Goal: Task Accomplishment & Management: Use online tool/utility

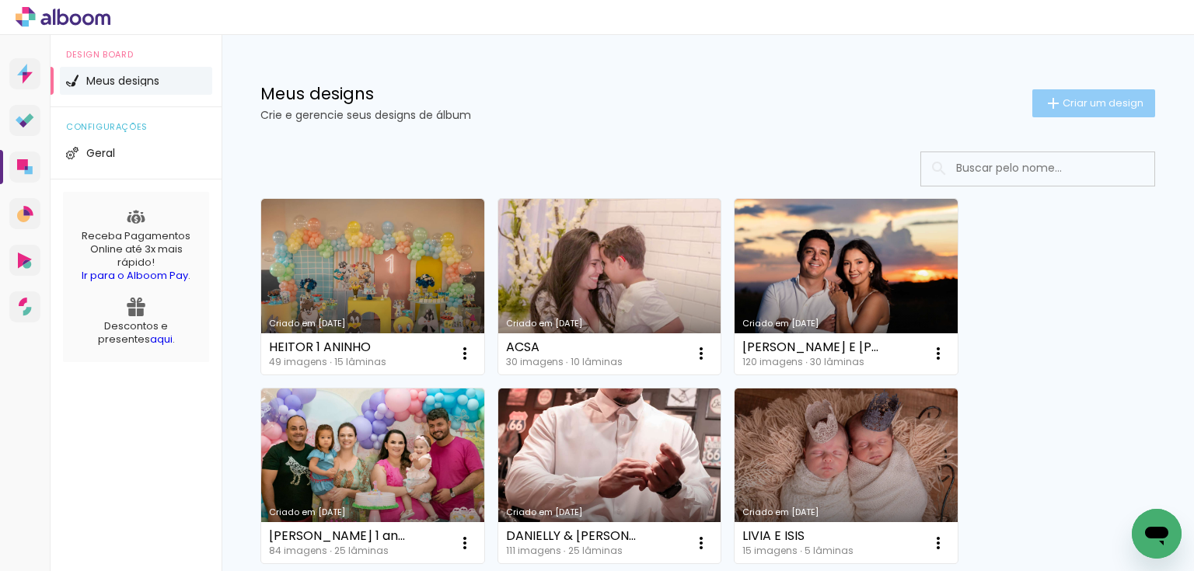
click at [1098, 93] on paper-button "Criar um design" at bounding box center [1093, 103] width 123 height 28
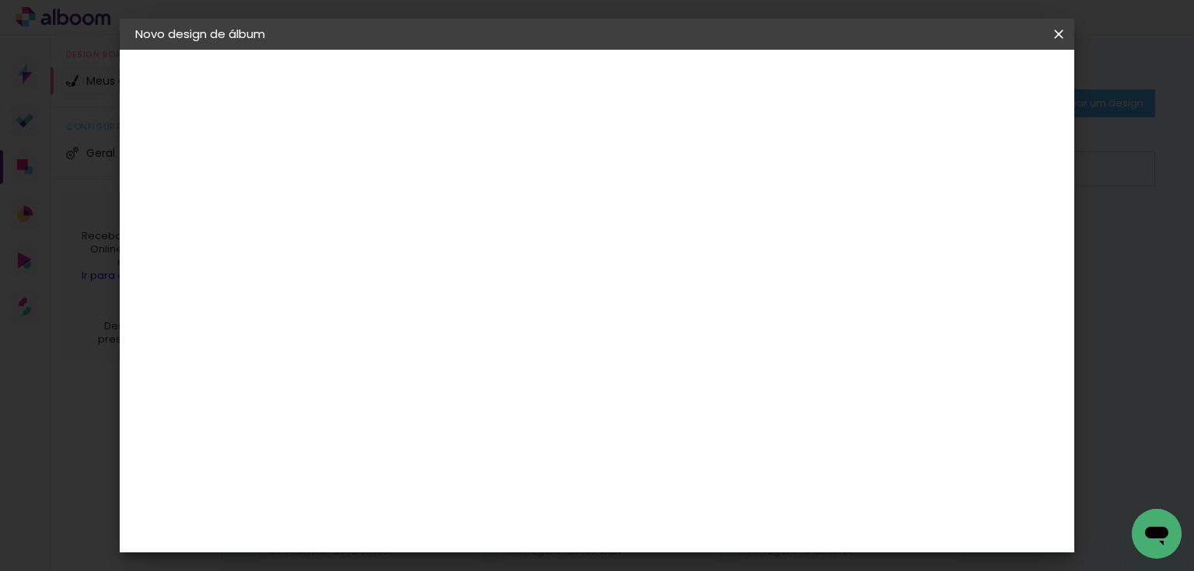
click at [389, 215] on input at bounding box center [389, 209] width 0 height 24
type input "b"
type input "BETHANIA"
type paper-input "BETHANIA"
click at [0, 0] on slot "Avançar" at bounding box center [0, 0] width 0 height 0
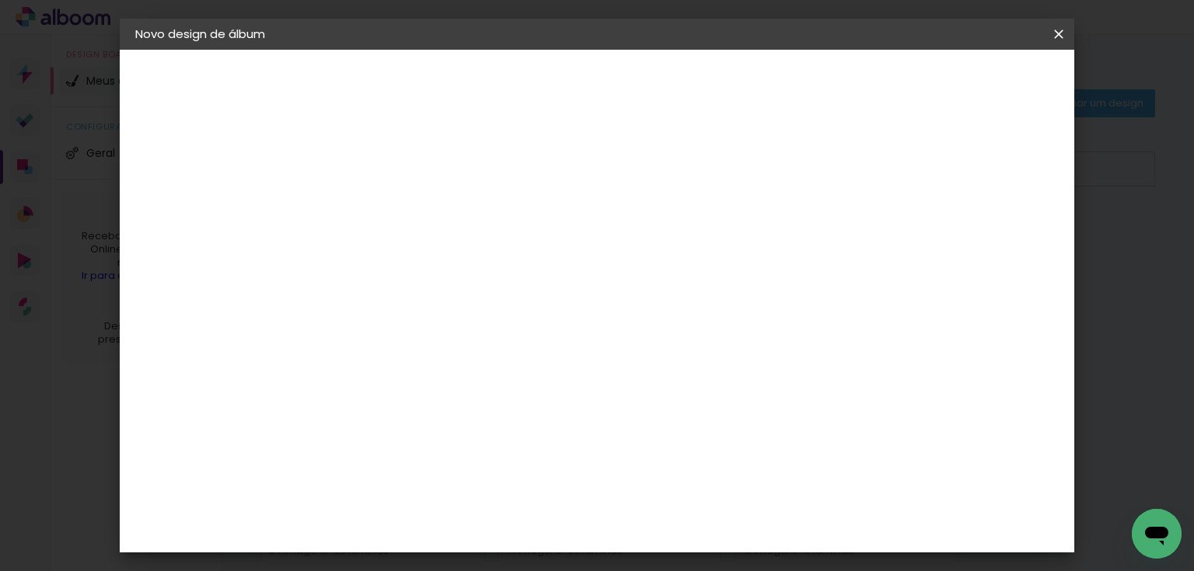
scroll to position [62, 0]
click at [416, 343] on div "Ágata" at bounding box center [397, 346] width 37 height 12
click at [0, 0] on slot "Avançar" at bounding box center [0, 0] width 0 height 0
click at [450, 259] on input "text" at bounding box center [419, 271] width 61 height 24
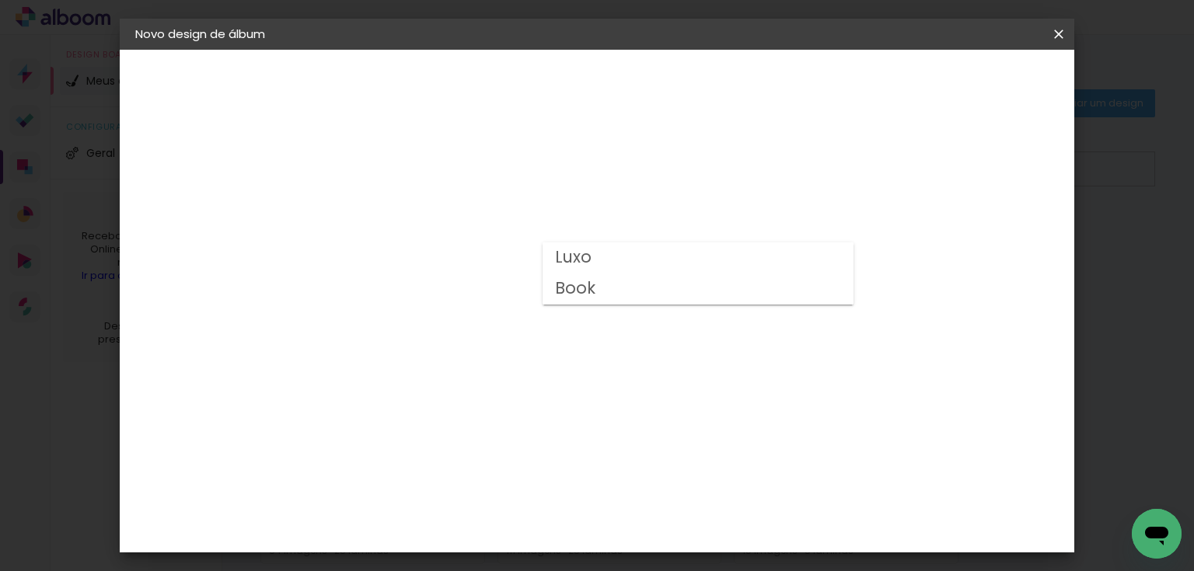
click at [597, 291] on paper-item "Book" at bounding box center [698, 289] width 311 height 31
type input "Book"
click at [0, 0] on iron-icon at bounding box center [0, 0] width 0 height 0
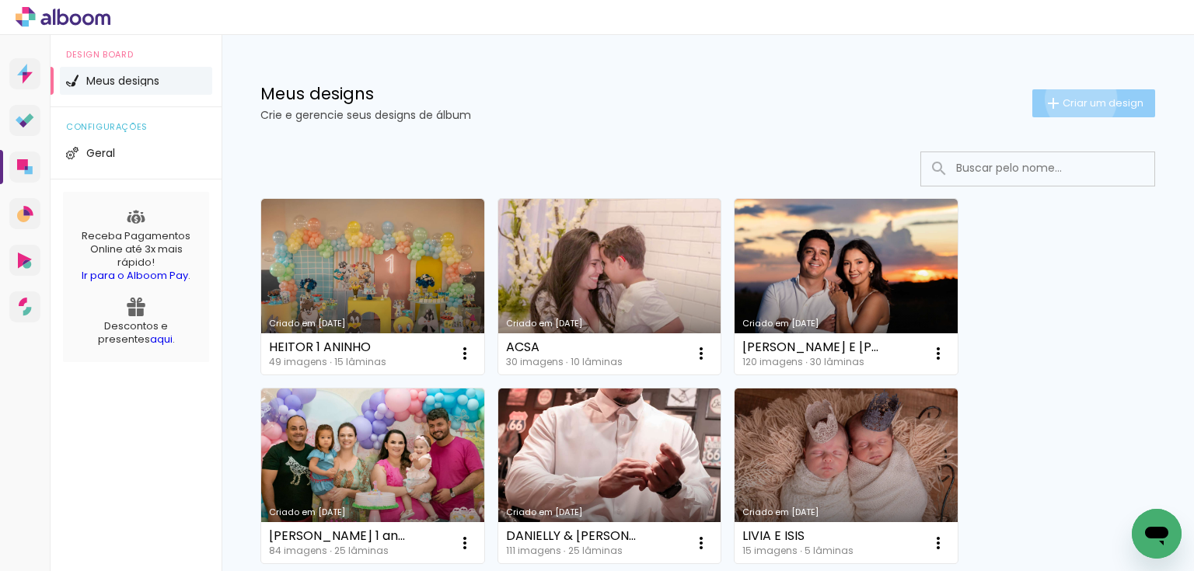
click at [1069, 99] on span "Criar um design" at bounding box center [1103, 103] width 81 height 10
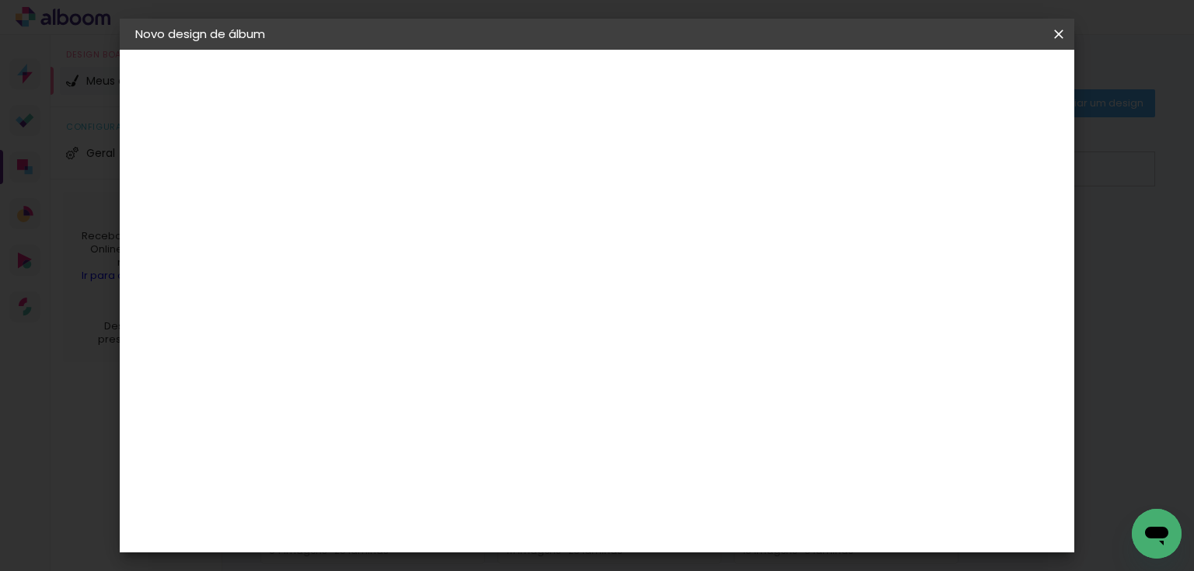
click at [389, 208] on input at bounding box center [389, 209] width 0 height 24
type input "b"
type input "ETHANIA"
type paper-input "ETHANIA"
click at [0, 0] on paper-input-container "Título do álbum ETHANIA" at bounding box center [0, 0] width 0 height 0
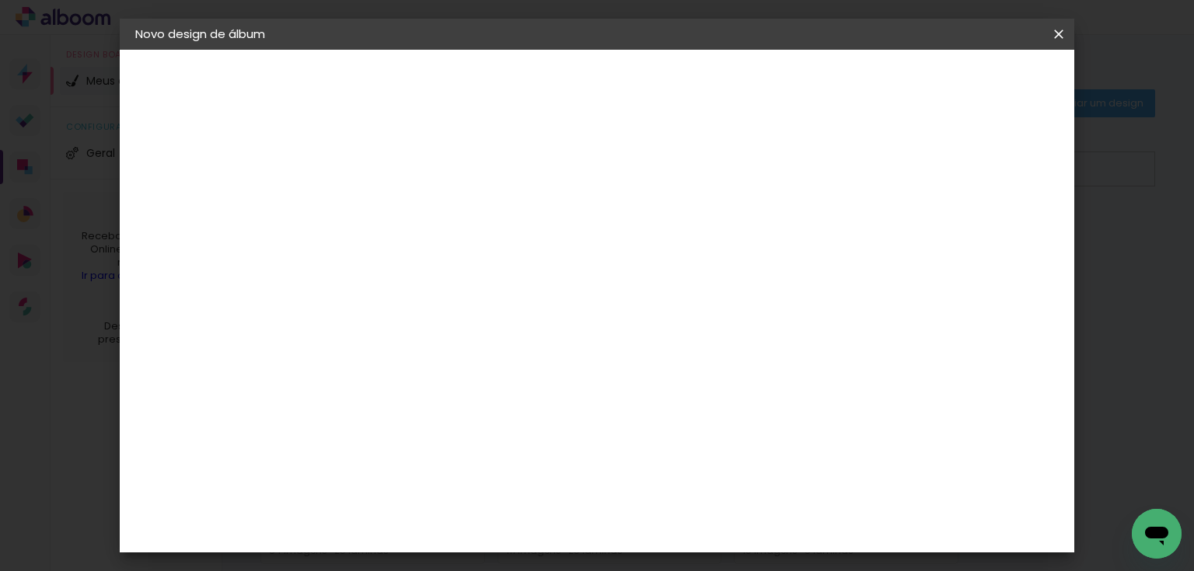
click at [389, 208] on input "ETHANIA" at bounding box center [389, 209] width 0 height 24
type input "BETHANIA"
type paper-input "BETHANIA"
click at [549, 85] on paper-button "Avançar" at bounding box center [511, 82] width 76 height 26
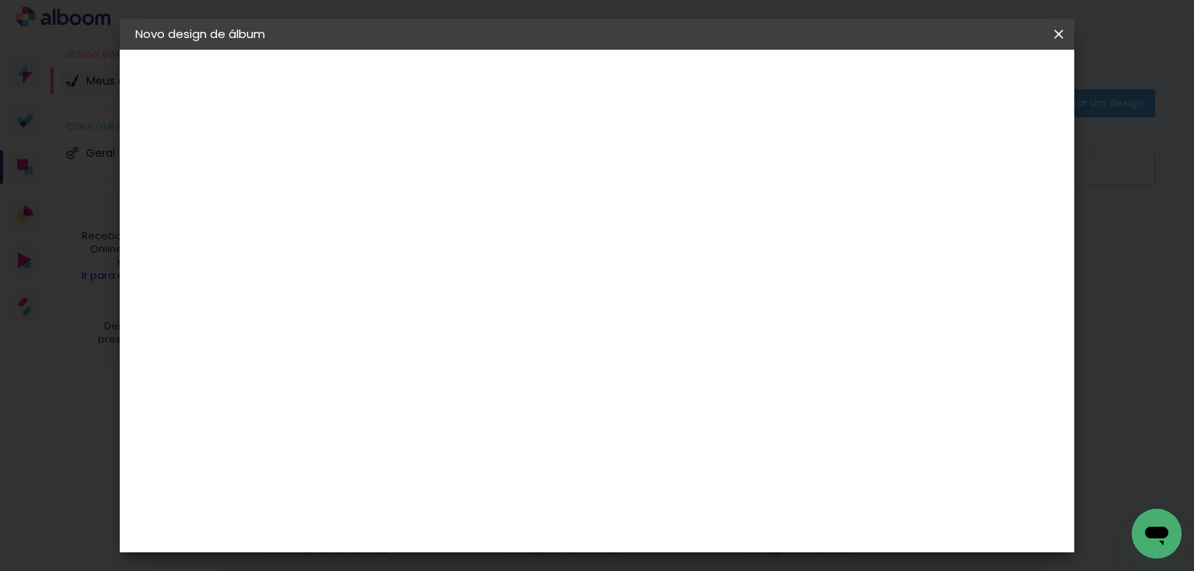
click at [0, 0] on slot "Avançar" at bounding box center [0, 0] width 0 height 0
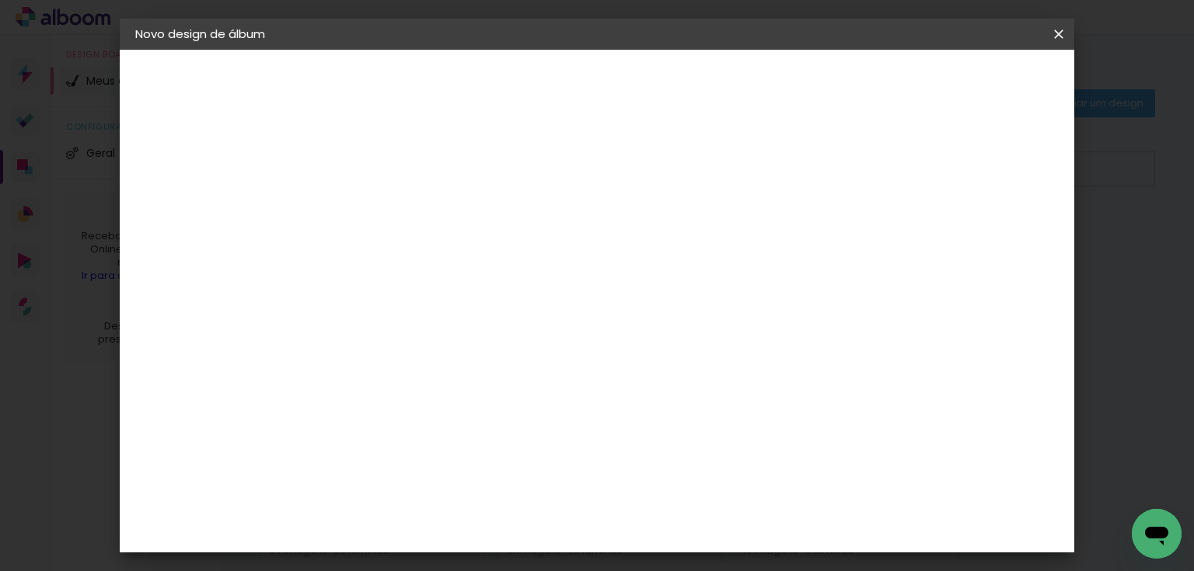
click at [759, 69] on paper-button "Iniciar design" at bounding box center [711, 87] width 96 height 37
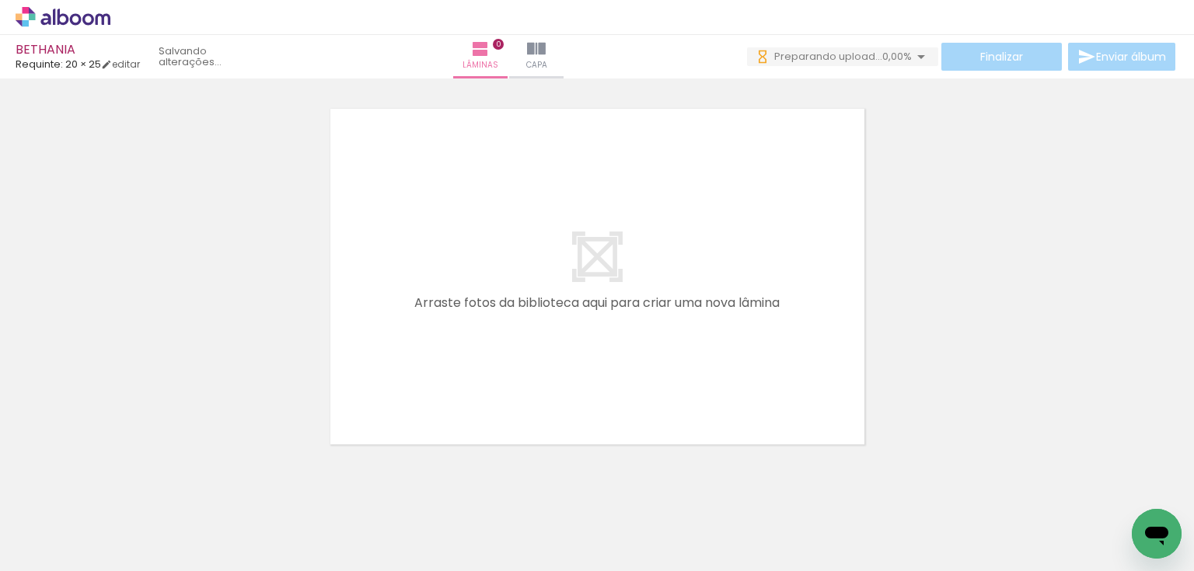
scroll to position [48, 0]
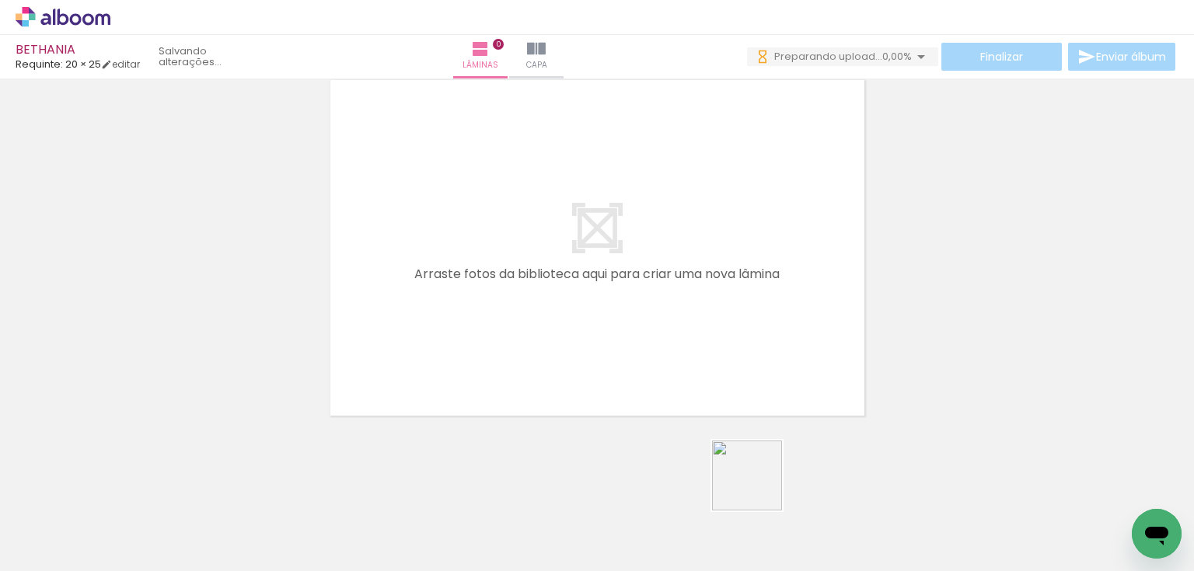
drag, startPoint x: 776, startPoint y: 524, endPoint x: 672, endPoint y: 468, distance: 118.2
click at [724, 345] on quentale-workspace at bounding box center [597, 285] width 1194 height 571
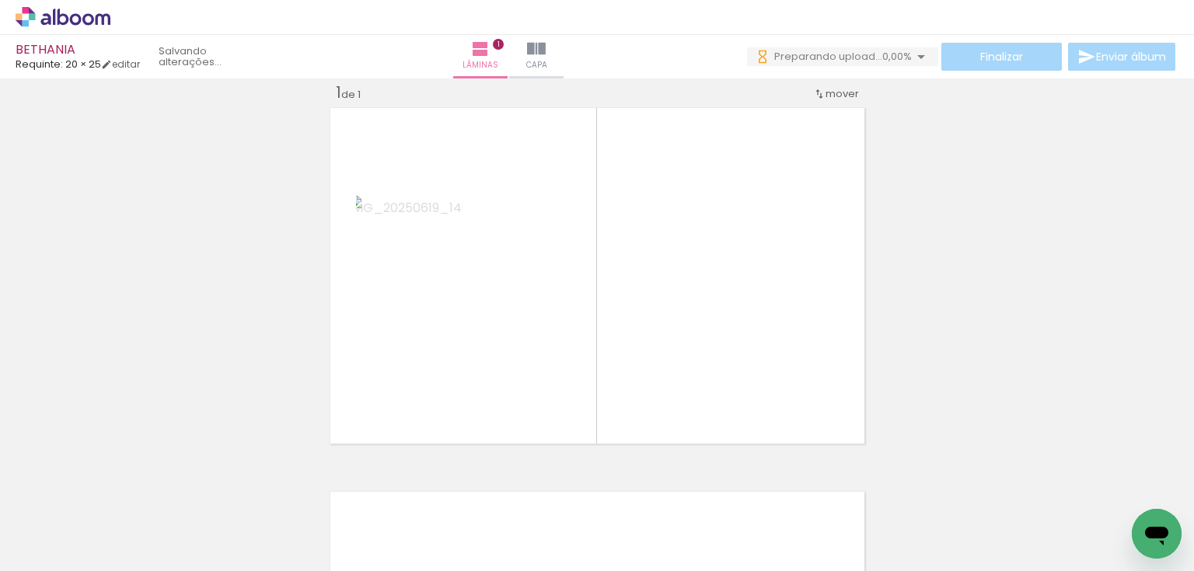
scroll to position [19, 0]
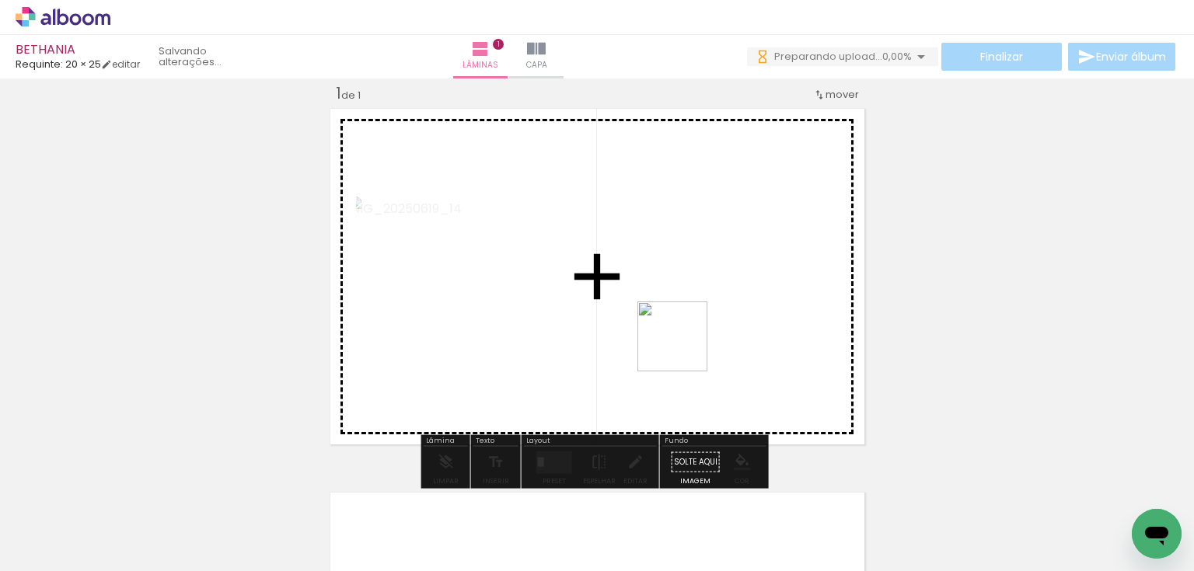
drag, startPoint x: 688, startPoint y: 515, endPoint x: 591, endPoint y: 484, distance: 101.8
click at [675, 351] on quentale-workspace at bounding box center [597, 285] width 1194 height 571
drag, startPoint x: 594, startPoint y: 520, endPoint x: 550, endPoint y: 458, distance: 75.9
click at [622, 318] on quentale-workspace at bounding box center [597, 285] width 1194 height 571
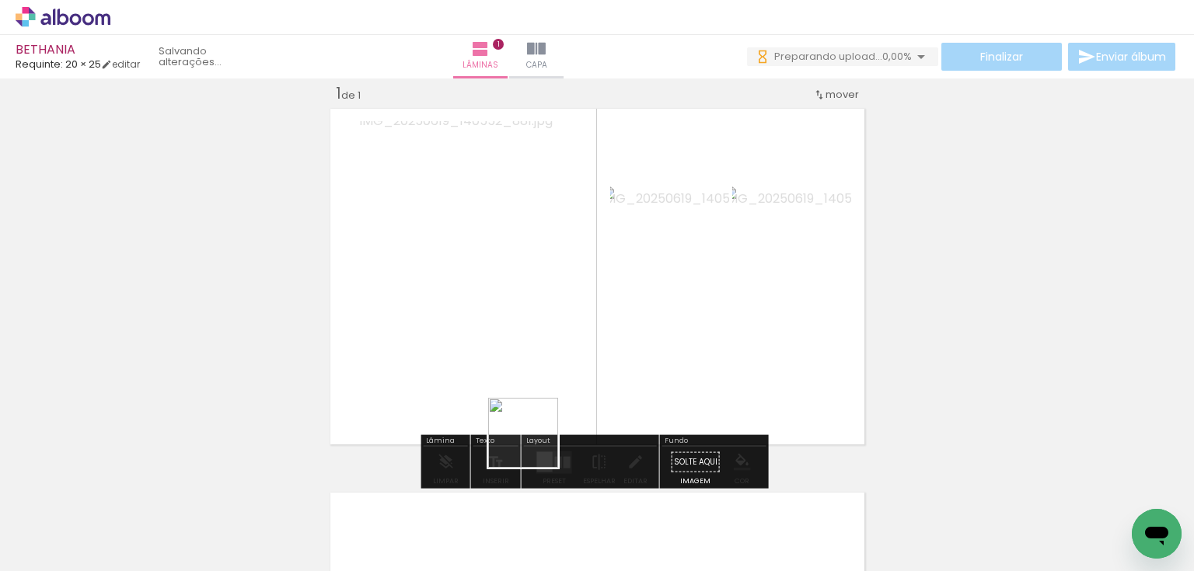
drag, startPoint x: 525, startPoint y: 510, endPoint x: 445, endPoint y: 492, distance: 82.8
click at [557, 322] on quentale-workspace at bounding box center [597, 285] width 1194 height 571
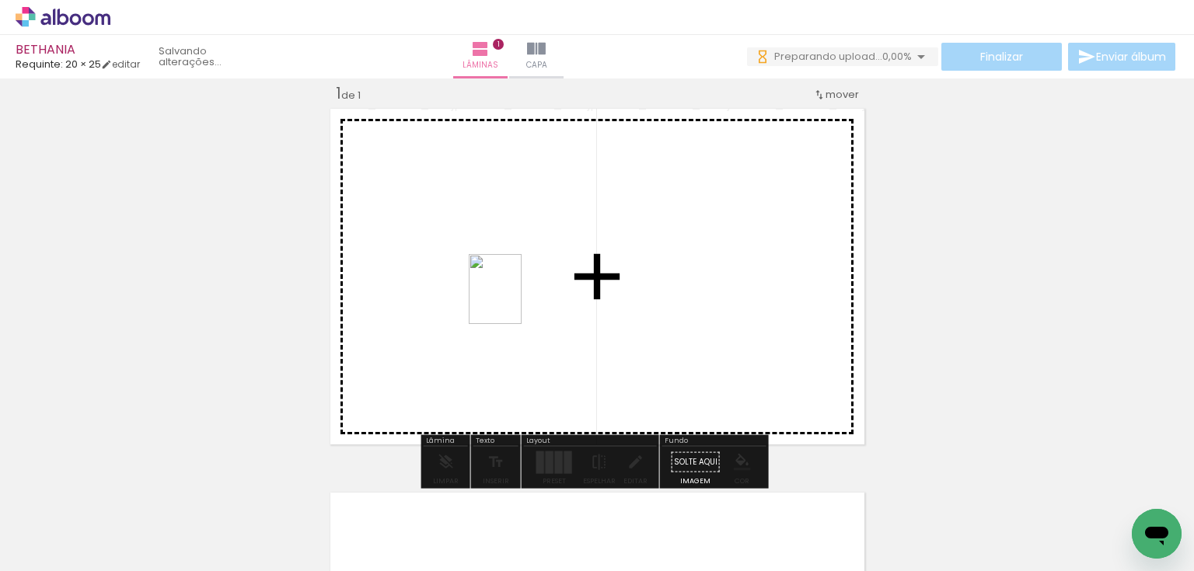
drag, startPoint x: 426, startPoint y: 523, endPoint x: 515, endPoint y: 301, distance: 239.6
click at [515, 301] on quentale-workspace at bounding box center [597, 285] width 1194 height 571
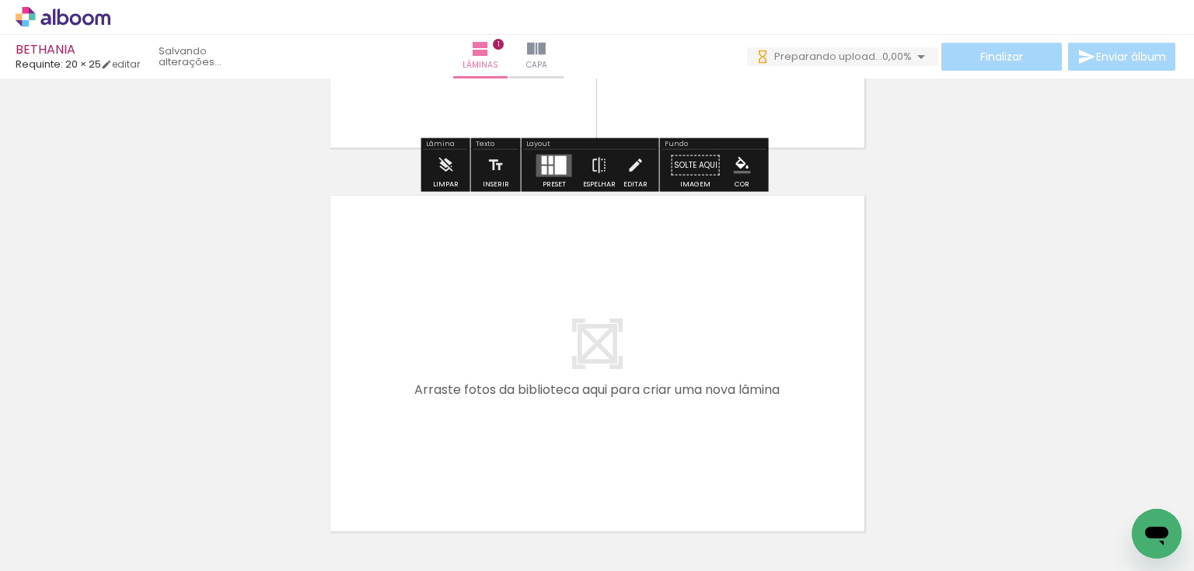
scroll to position [330, 0]
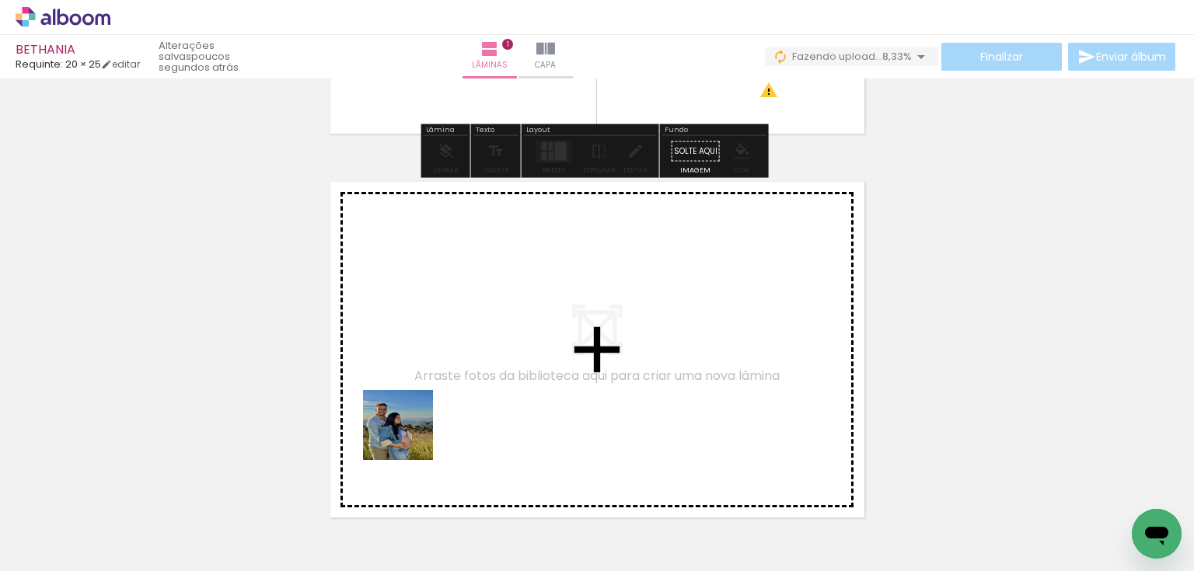
drag, startPoint x: 410, startPoint y: 437, endPoint x: 342, endPoint y: 519, distance: 106.6
click at [469, 404] on quentale-workspace at bounding box center [597, 285] width 1194 height 571
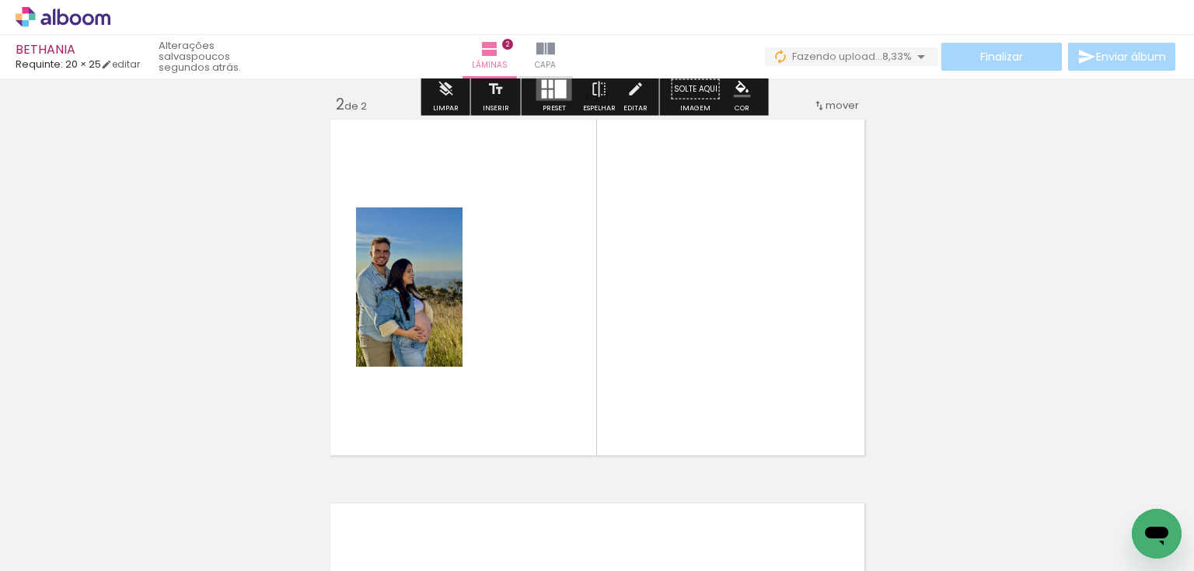
scroll to position [403, 0]
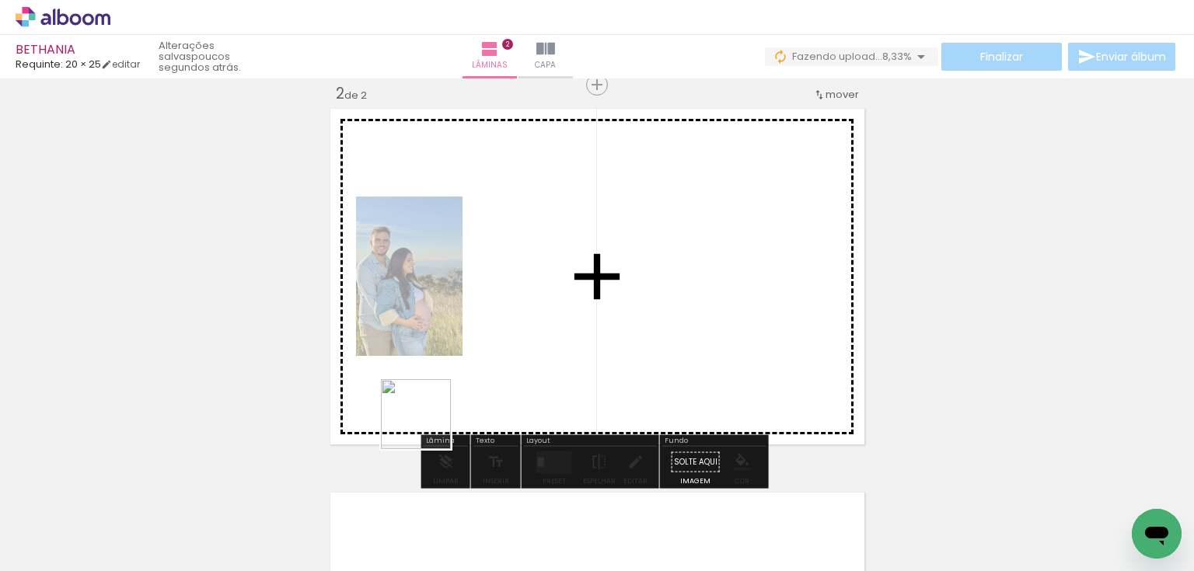
drag, startPoint x: 428, startPoint y: 426, endPoint x: 405, endPoint y: 482, distance: 60.3
click at [465, 403] on quentale-workspace at bounding box center [597, 285] width 1194 height 571
drag, startPoint x: 337, startPoint y: 521, endPoint x: 466, endPoint y: 372, distance: 197.3
click at [466, 372] on quentale-workspace at bounding box center [597, 285] width 1194 height 571
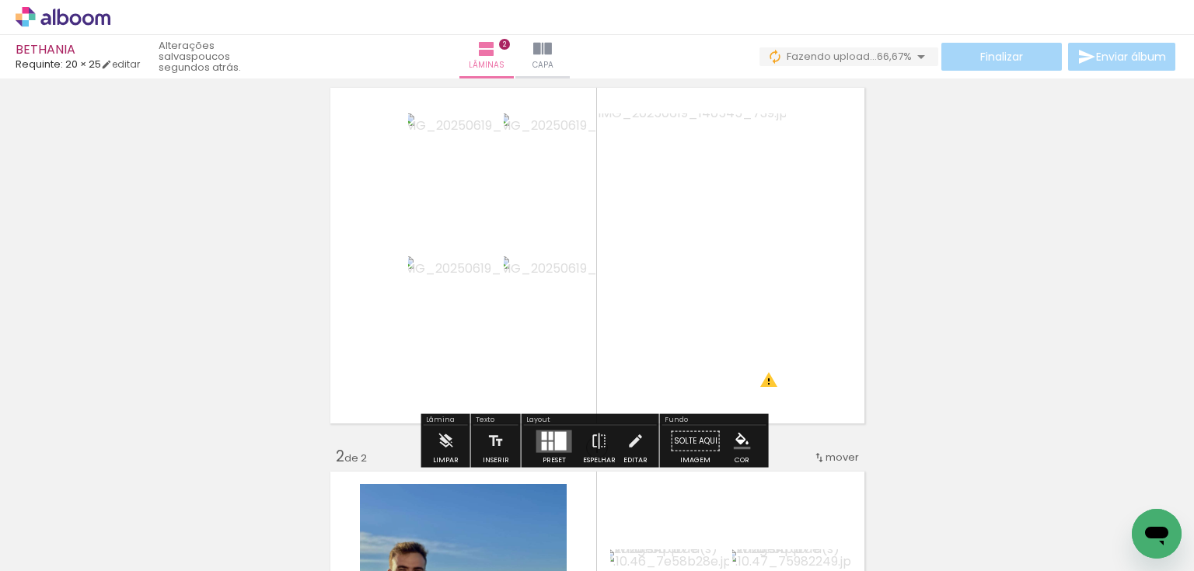
scroll to position [30, 0]
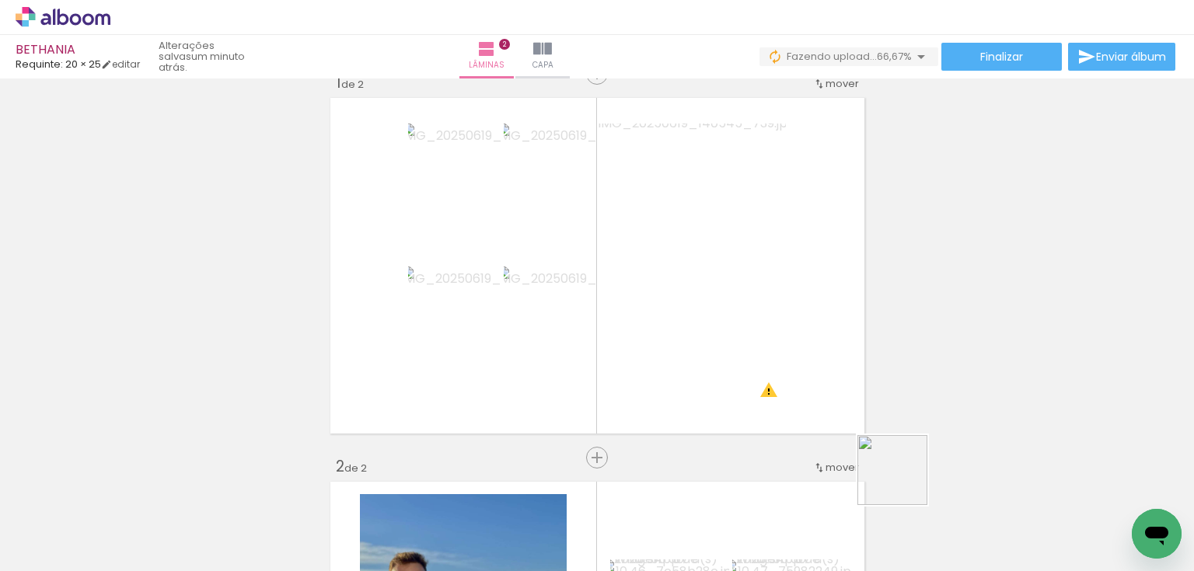
drag, startPoint x: 951, startPoint y: 540, endPoint x: 799, endPoint y: 389, distance: 214.9
click at [799, 389] on quentale-workspace at bounding box center [597, 285] width 1194 height 571
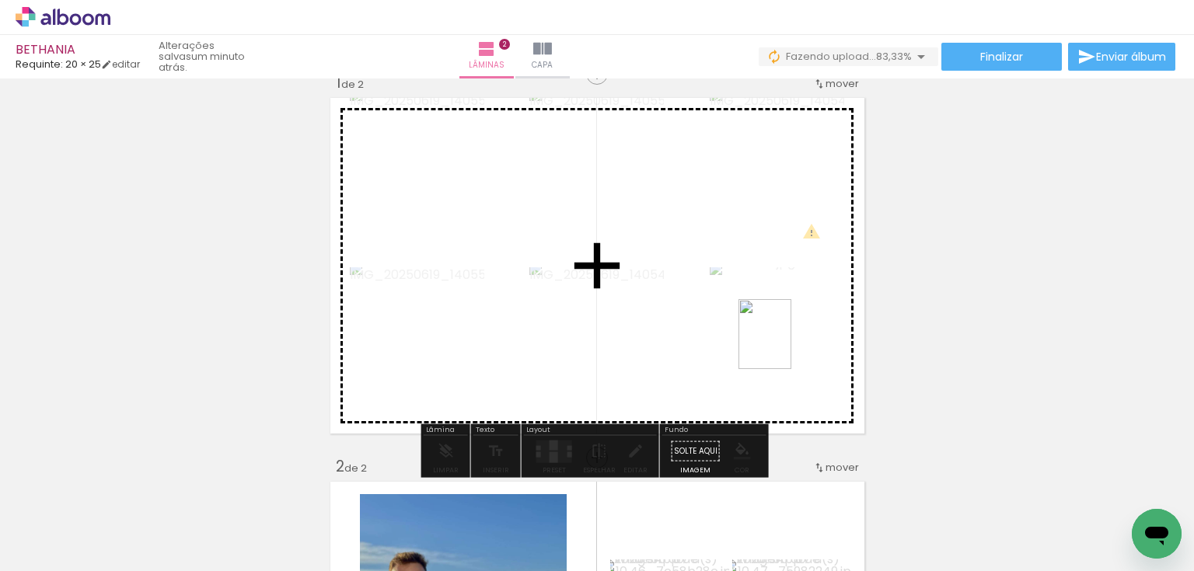
drag, startPoint x: 1102, startPoint y: 496, endPoint x: 784, endPoint y: 345, distance: 351.9
click at [784, 345] on quentale-workspace at bounding box center [597, 285] width 1194 height 571
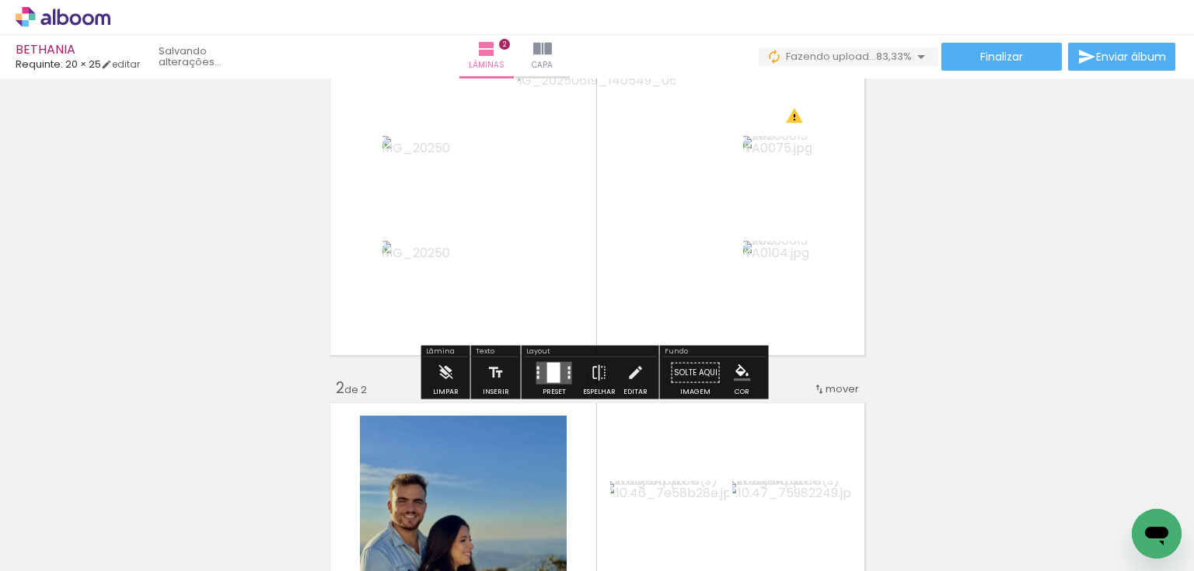
scroll to position [217, 0]
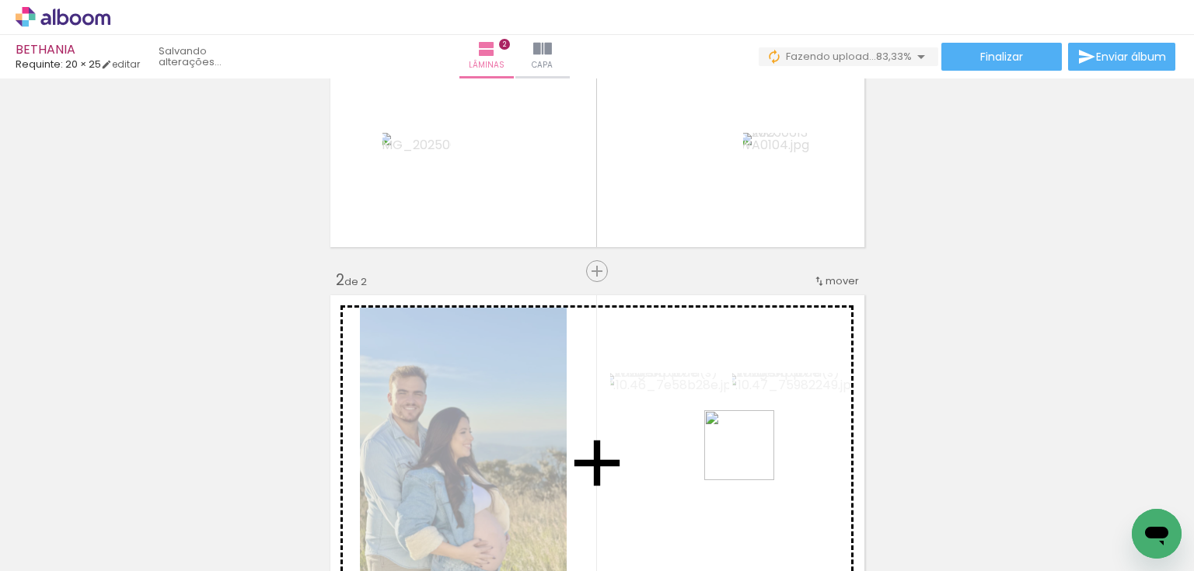
drag, startPoint x: 844, startPoint y: 513, endPoint x: 711, endPoint y: 424, distance: 159.7
click at [711, 424] on quentale-workspace at bounding box center [597, 285] width 1194 height 571
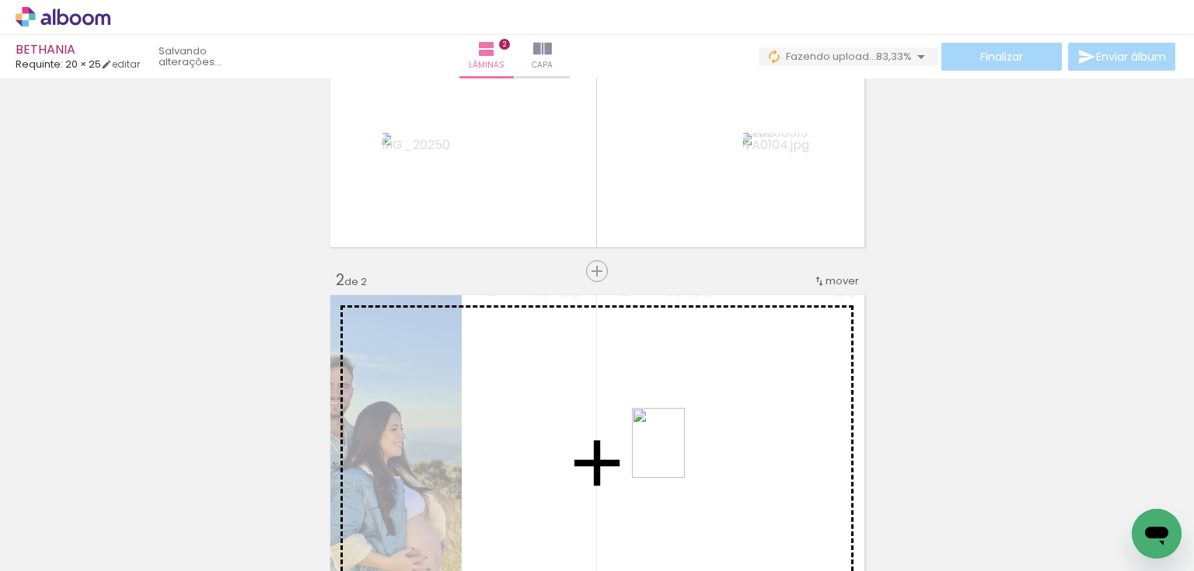
drag, startPoint x: 1035, startPoint y: 503, endPoint x: 679, endPoint y: 455, distance: 360.0
click at [679, 455] on quentale-workspace at bounding box center [597, 285] width 1194 height 571
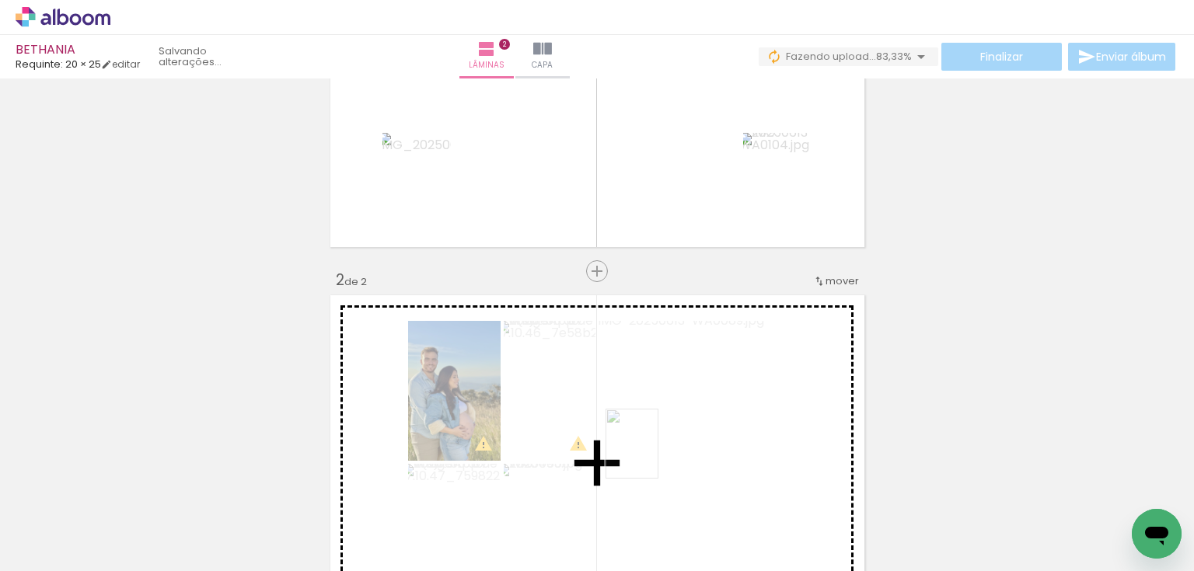
drag, startPoint x: 1101, startPoint y: 500, endPoint x: 698, endPoint y: 361, distance: 426.0
click at [649, 455] on quentale-workspace at bounding box center [597, 285] width 1194 height 571
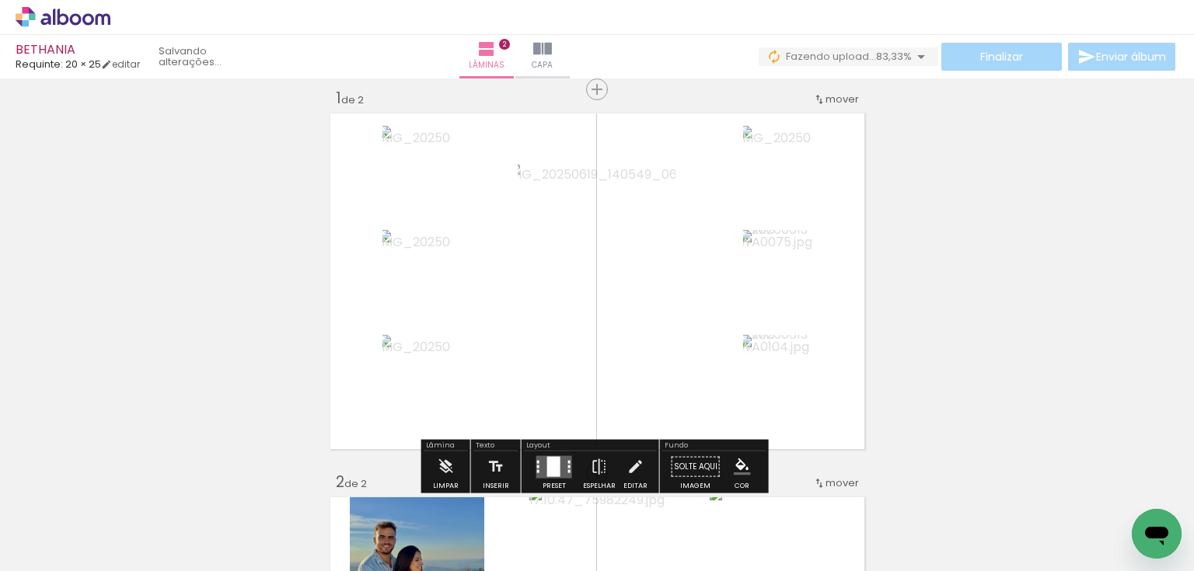
scroll to position [0, 0]
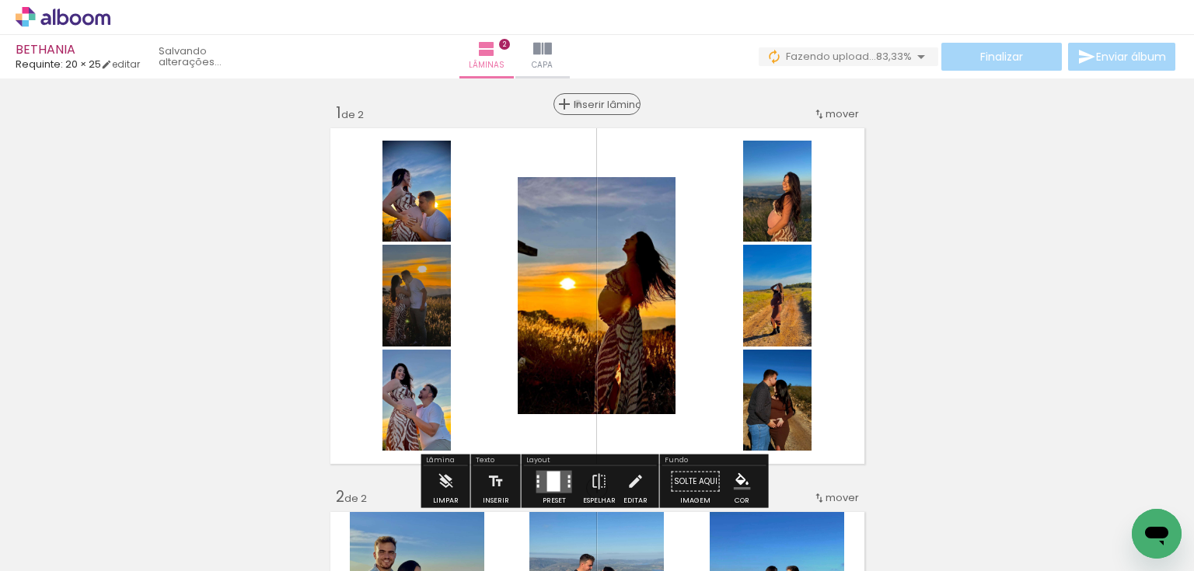
click at [589, 103] on span "Inserir lâmina" at bounding box center [604, 104] width 61 height 10
